Goal: Information Seeking & Learning: Learn about a topic

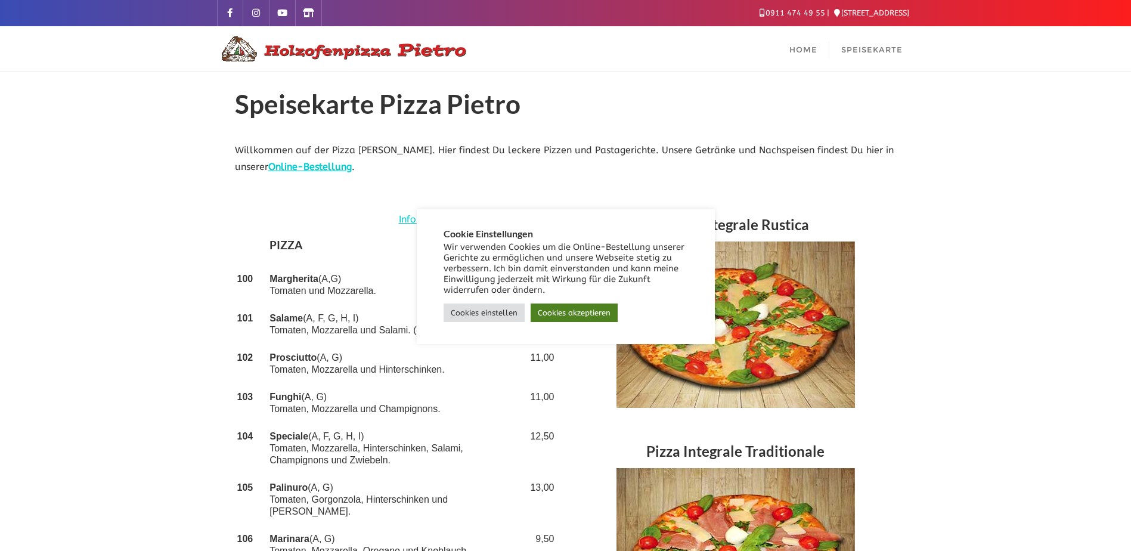
click at [580, 306] on link "Cookies akzeptieren" at bounding box center [574, 312] width 87 height 18
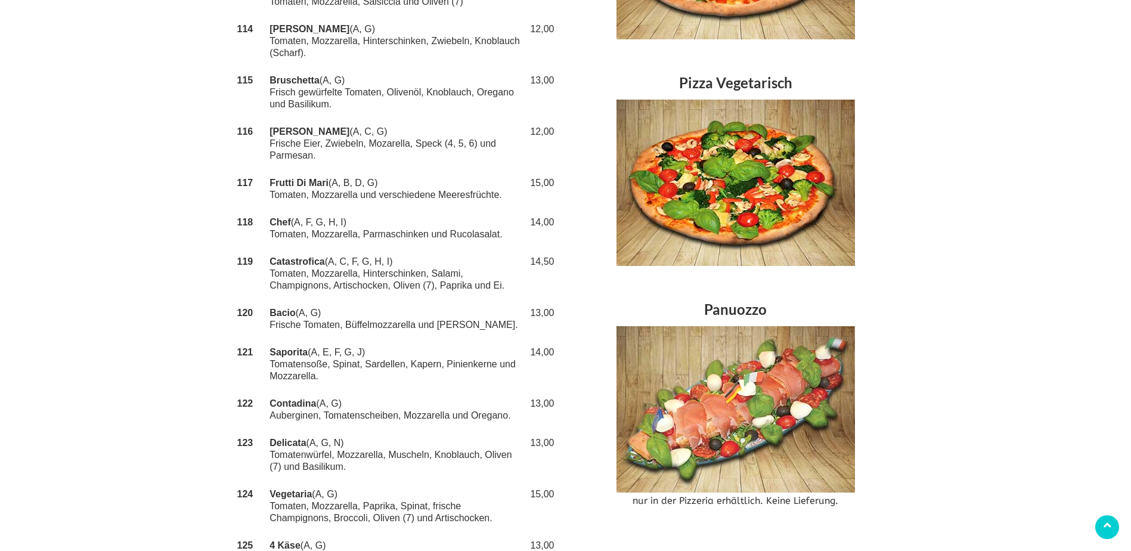
scroll to position [894, 0]
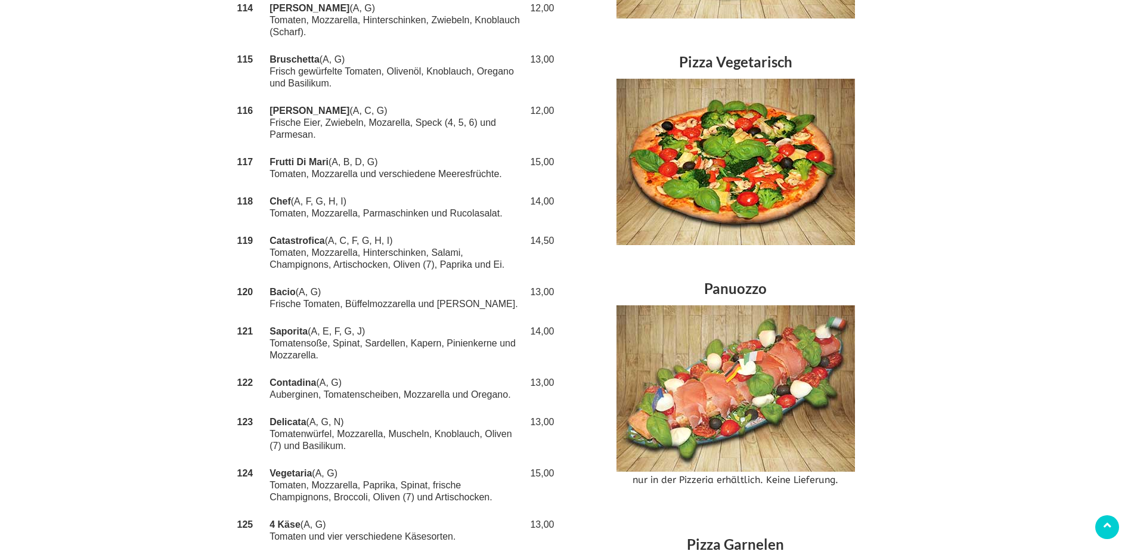
click at [272, 236] on strong "Catastrofica" at bounding box center [297, 241] width 55 height 10
click at [273, 236] on strong "Catastrofica" at bounding box center [297, 241] width 55 height 10
copy td "Catastrofica"
click at [243, 236] on strong "119" at bounding box center [245, 241] width 16 height 10
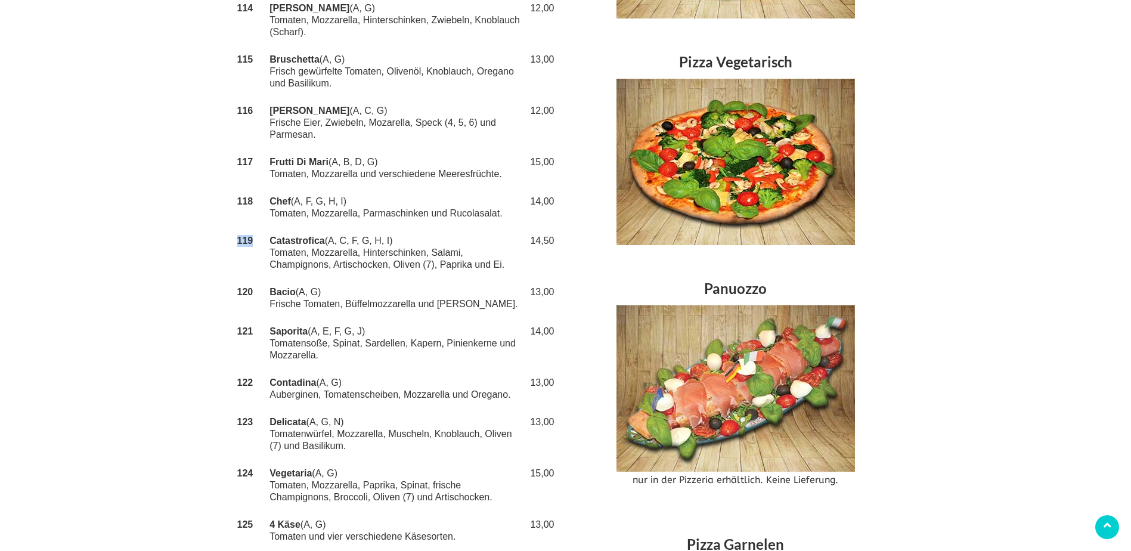
copy strong "119"
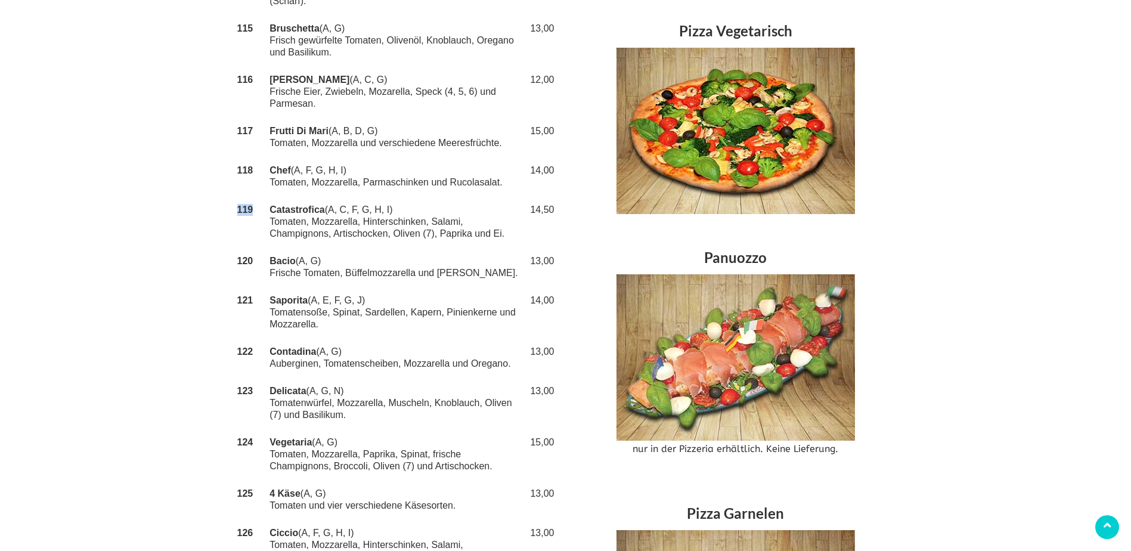
scroll to position [954, 0]
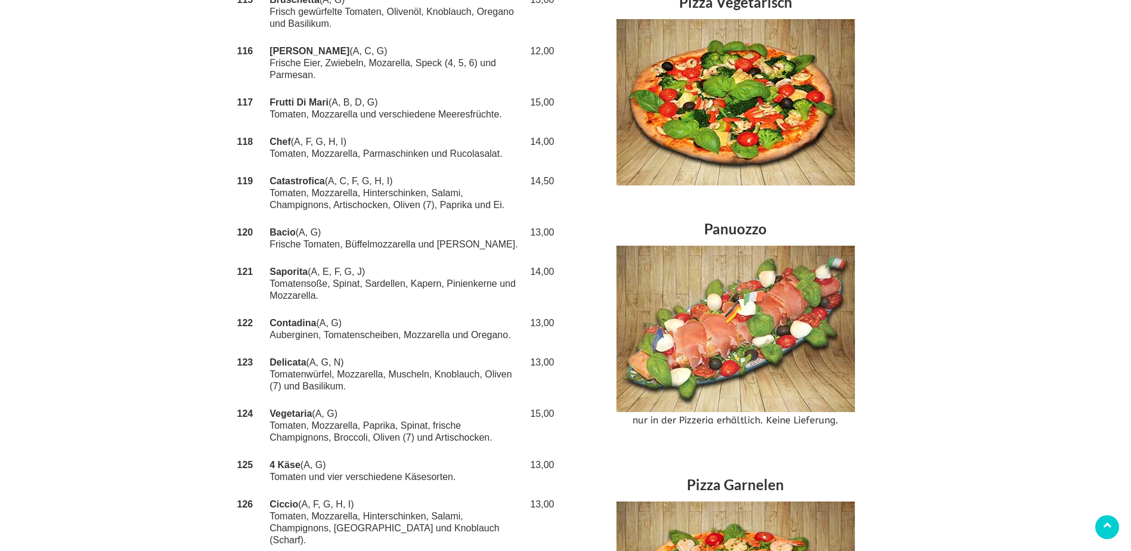
click at [353, 184] on td "Catastrofica (A, C, F, G, H, I) Tomaten, Mozzarella, Hinterschinken, Salami, Ch…" at bounding box center [395, 193] width 257 height 51
